Goal: Task Accomplishment & Management: Use online tool/utility

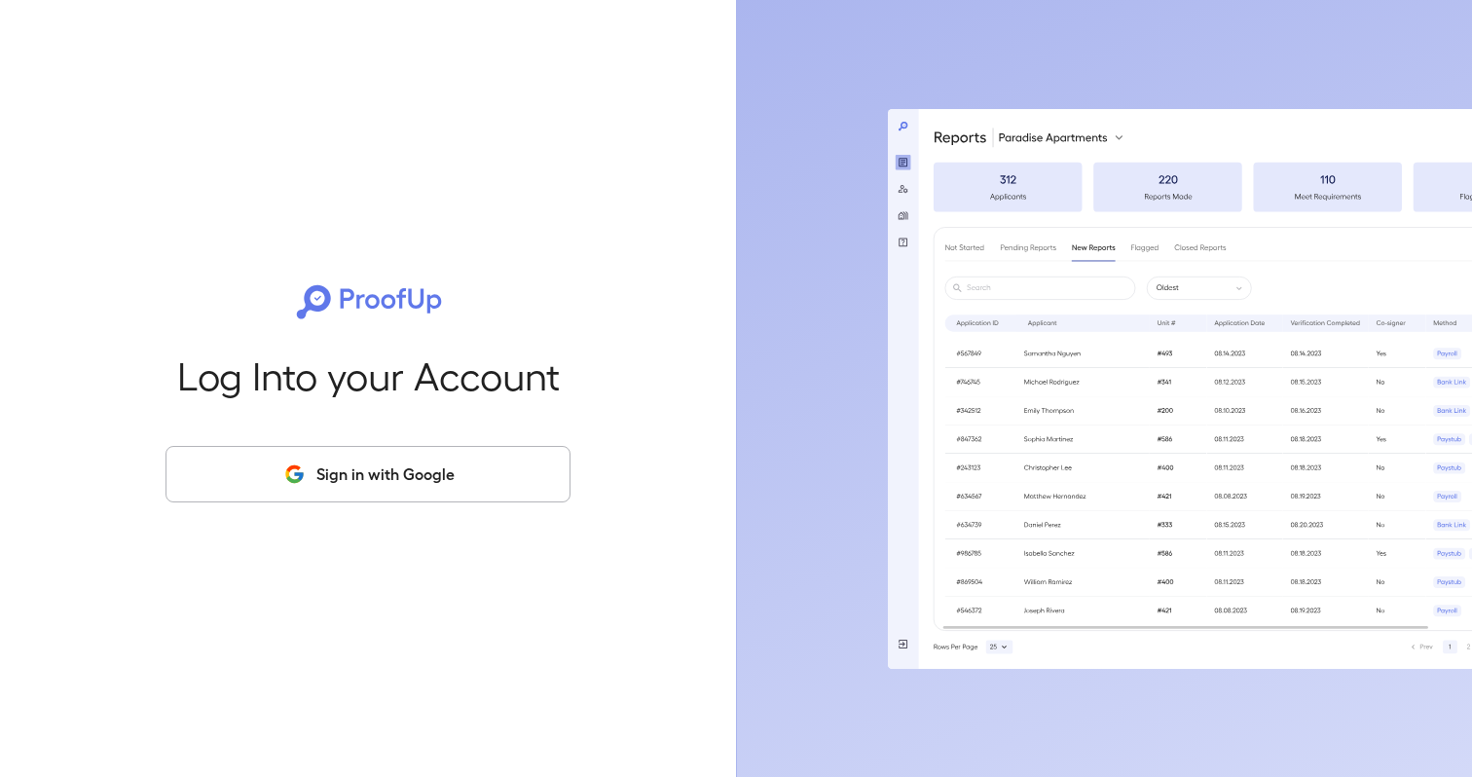
click at [473, 489] on button "Sign in with Google" at bounding box center [368, 474] width 405 height 56
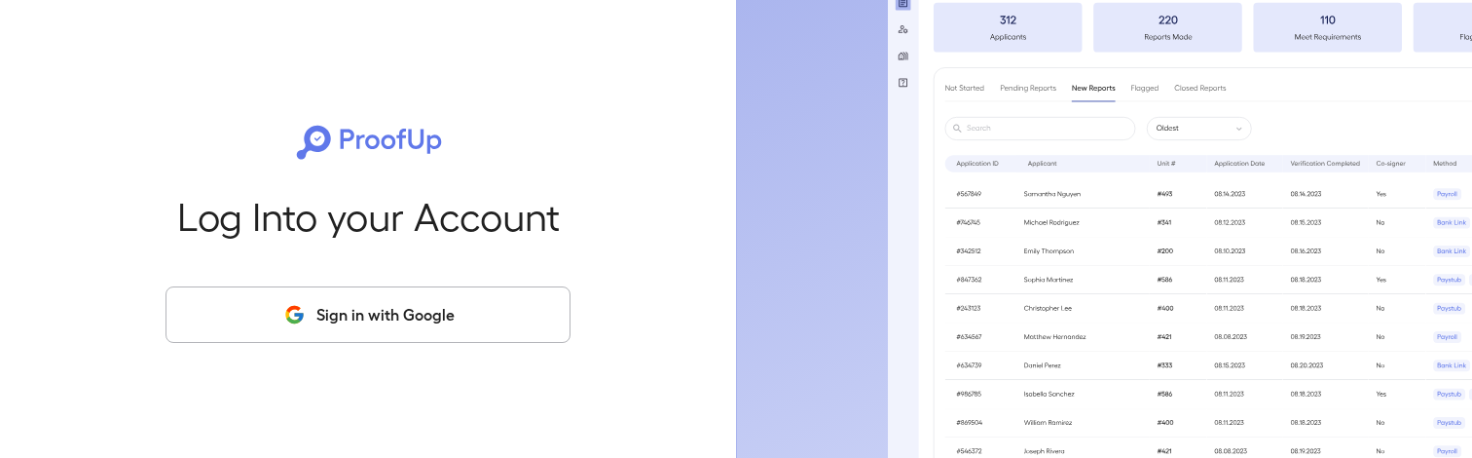
click at [476, 311] on button "Sign in with Google" at bounding box center [368, 314] width 405 height 56
